Goal: Use online tool/utility: Use online tool/utility

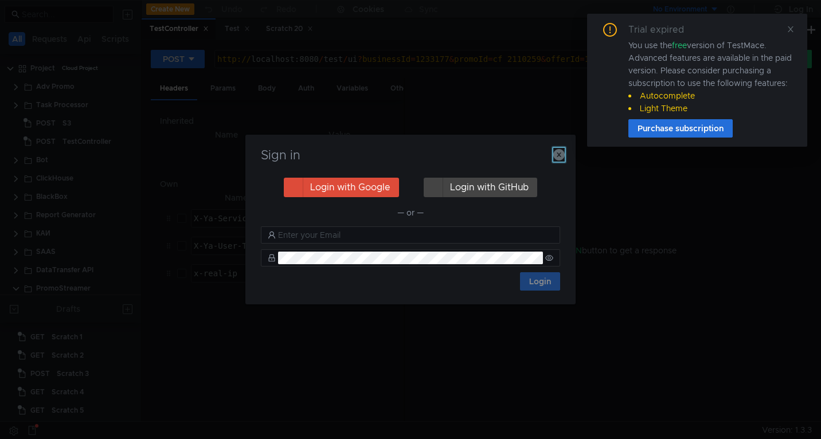
click at [555, 155] on icon "button" at bounding box center [559, 154] width 11 height 11
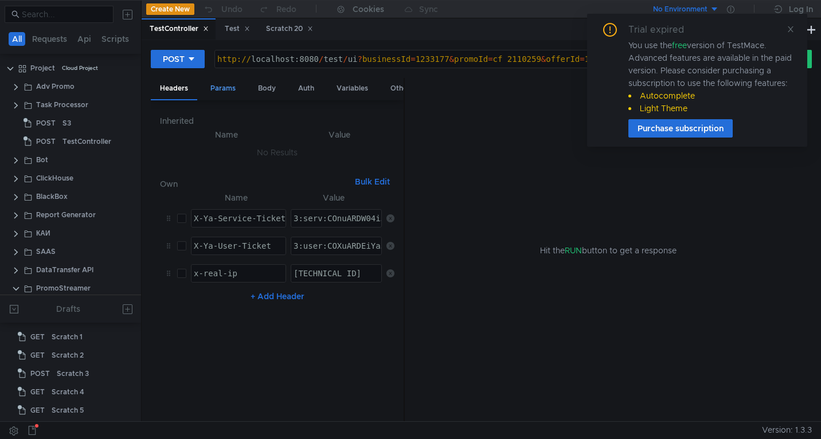
click at [220, 91] on div "Params" at bounding box center [223, 88] width 44 height 21
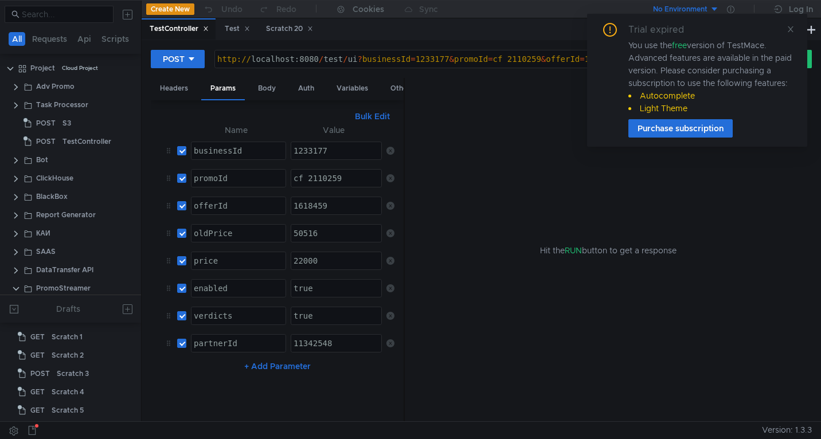
click at [324, 152] on div "1233177" at bounding box center [336, 160] width 91 height 28
type textarea "1233177"
click at [324, 178] on div "cf_2110259" at bounding box center [336, 188] width 91 height 28
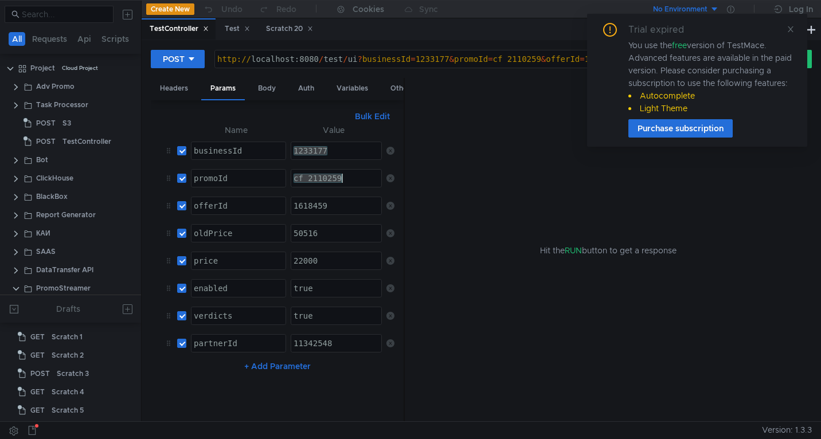
paste textarea "303321"
type textarea "cf_2303321"
click at [310, 151] on div "1233177" at bounding box center [336, 160] width 91 height 28
paste textarea "1342478"
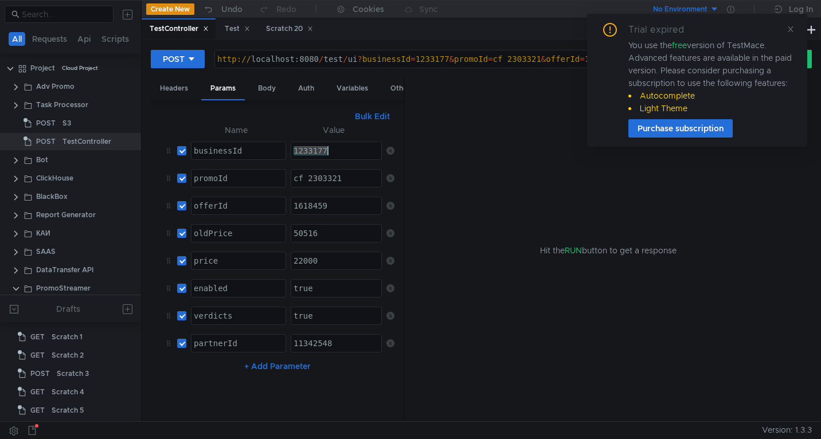
type textarea "11342478"
click at [314, 202] on div "1618459" at bounding box center [336, 215] width 91 height 28
paste textarea "874"
type textarea "874"
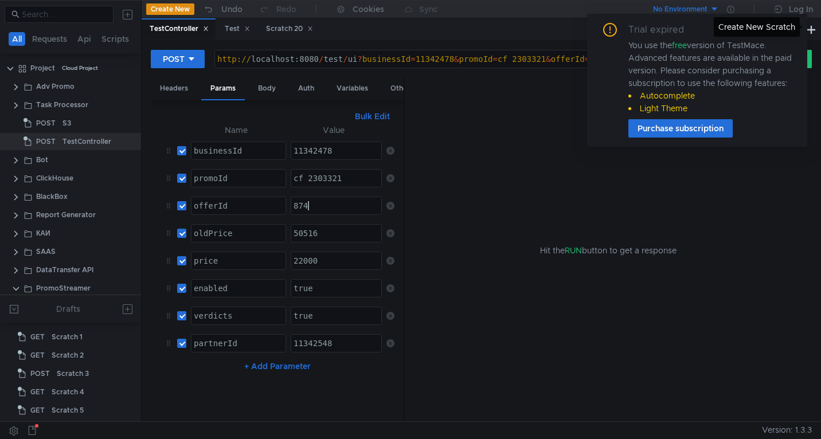
drag, startPoint x: 785, startPoint y: 32, endPoint x: 789, endPoint y: 48, distance: 16.6
click at [785, 32] on div "Create New Scratch" at bounding box center [757, 27] width 86 height 20
click at [812, 61] on button at bounding box center [803, 59] width 20 height 18
click at [791, 30] on div at bounding box center [410, 219] width 821 height 439
click at [790, 32] on icon at bounding box center [791, 29] width 8 height 8
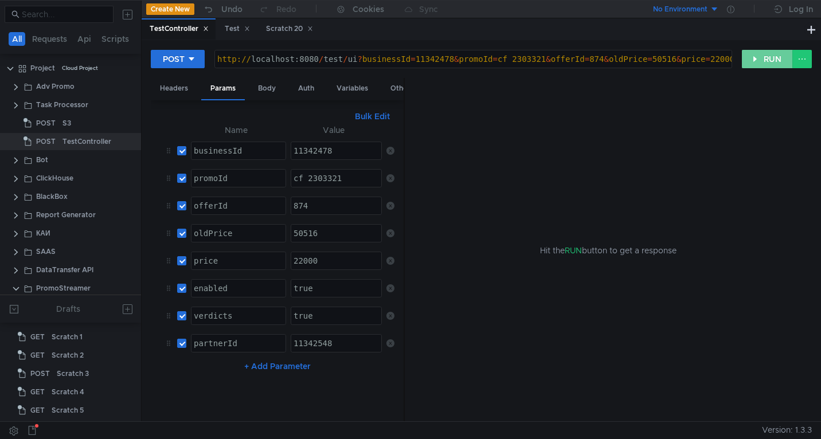
click at [779, 60] on button "RUN" at bounding box center [767, 59] width 51 height 18
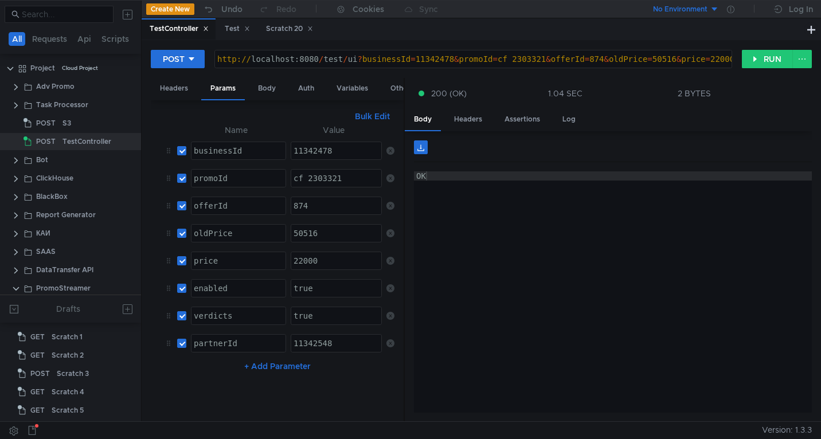
click at [303, 148] on div "11342478" at bounding box center [336, 160] width 91 height 28
click at [305, 208] on div "874" at bounding box center [336, 215] width 91 height 28
click at [761, 55] on button "RUN" at bounding box center [767, 59] width 51 height 18
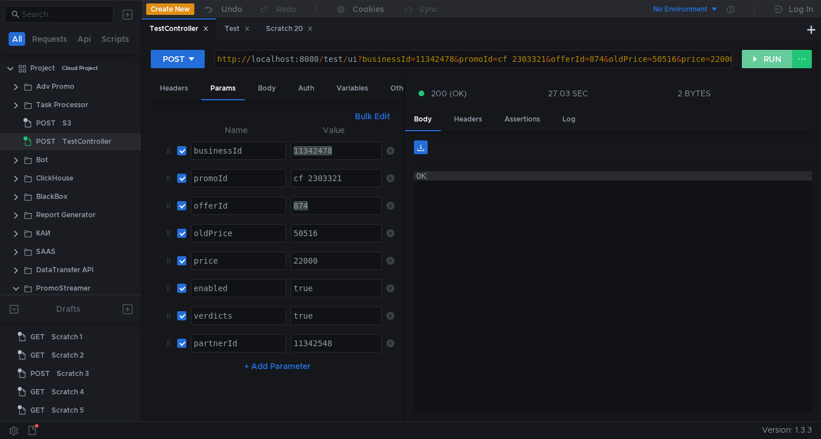
click at [760, 60] on button "RUN" at bounding box center [767, 59] width 51 height 18
click at [766, 57] on button "RUN" at bounding box center [767, 59] width 51 height 18
